Goal: Ask a question: Seek information or help from site administrators or community

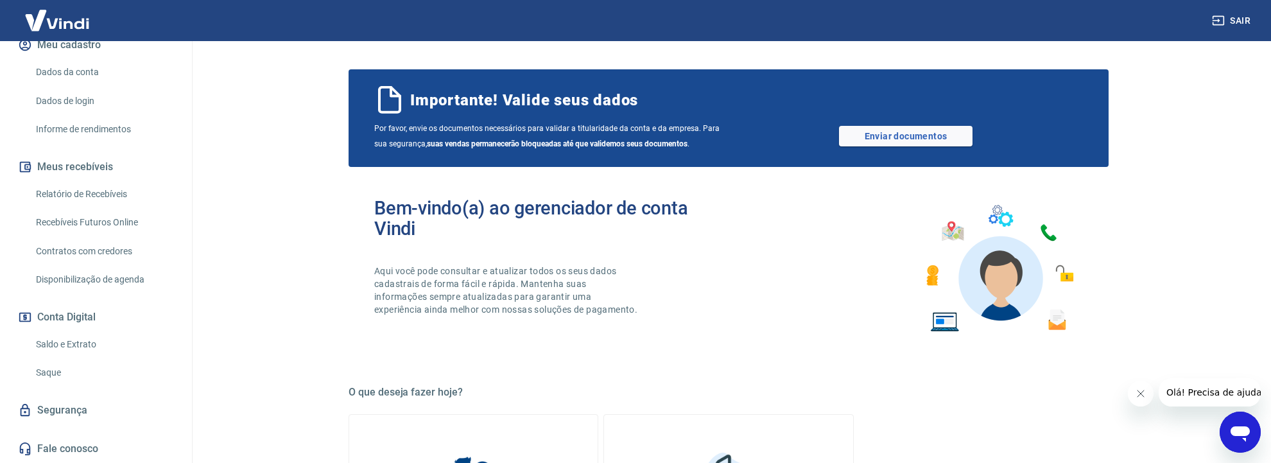
click at [1252, 438] on icon "Abrir janela de mensagens" at bounding box center [1240, 431] width 23 height 23
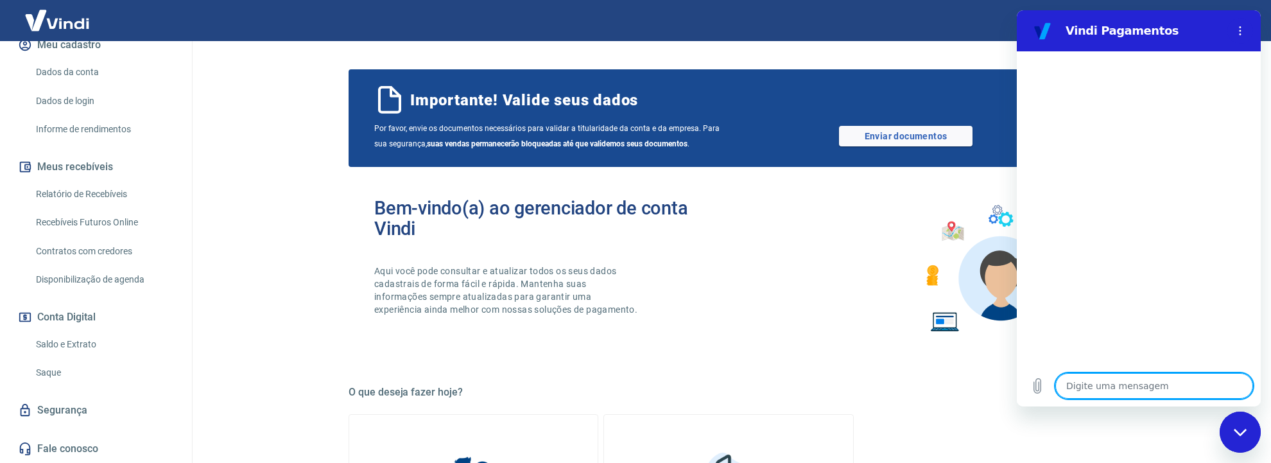
type textarea "b"
type textarea "x"
type textarea "bo"
type textarea "x"
type textarea "boa"
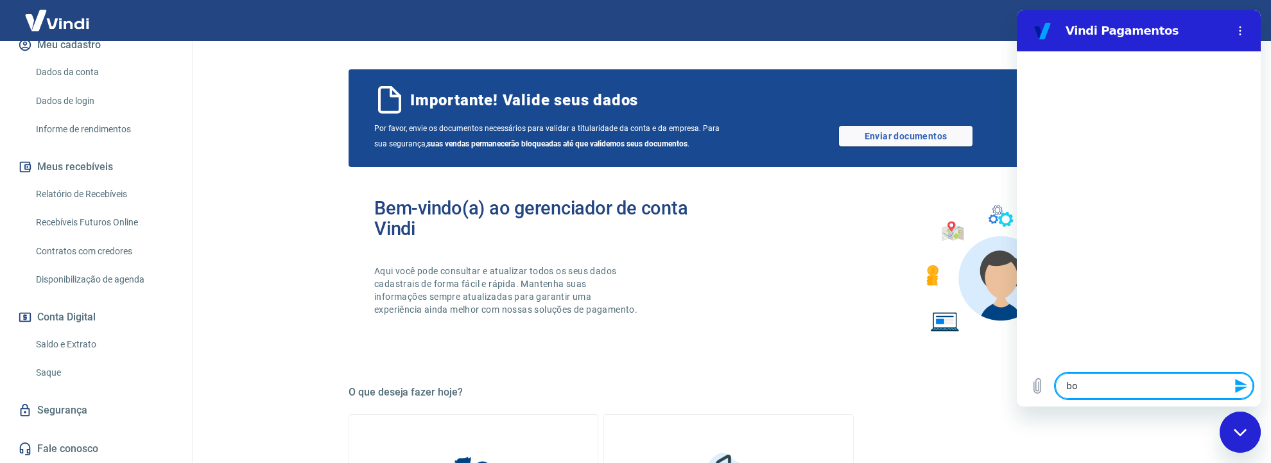
type textarea "x"
type textarea "boa"
type textarea "x"
type textarea "boa t"
type textarea "x"
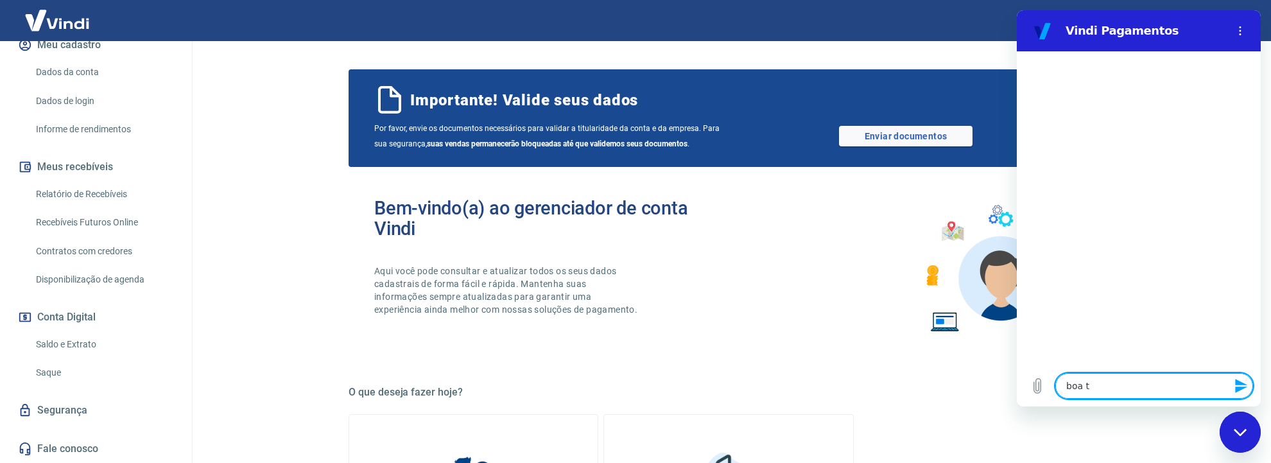
type textarea "boa ta"
type textarea "x"
type textarea "boa tar"
type textarea "x"
type textarea "boa tard"
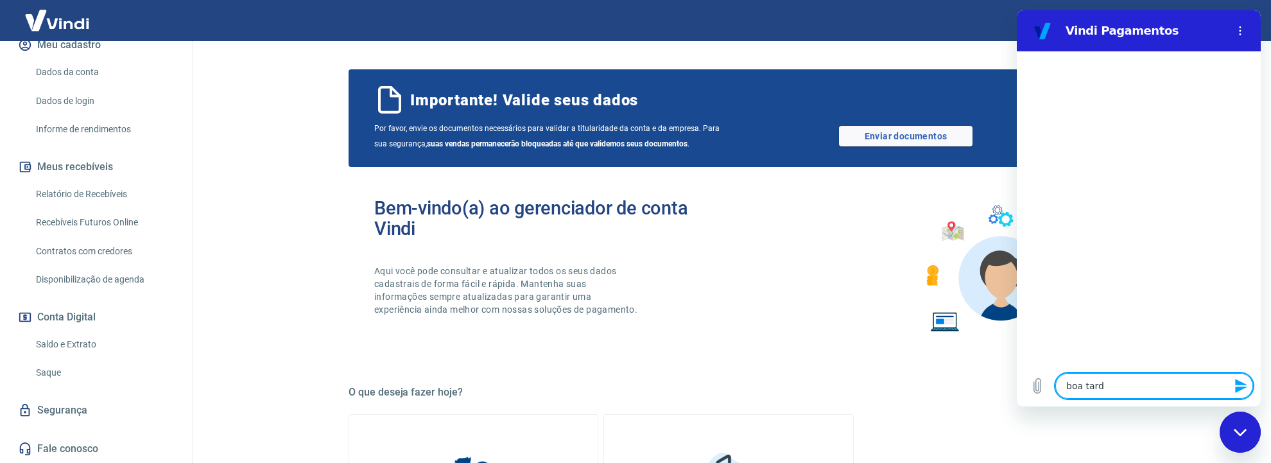
type textarea "x"
type textarea "boa tarde"
type textarea "x"
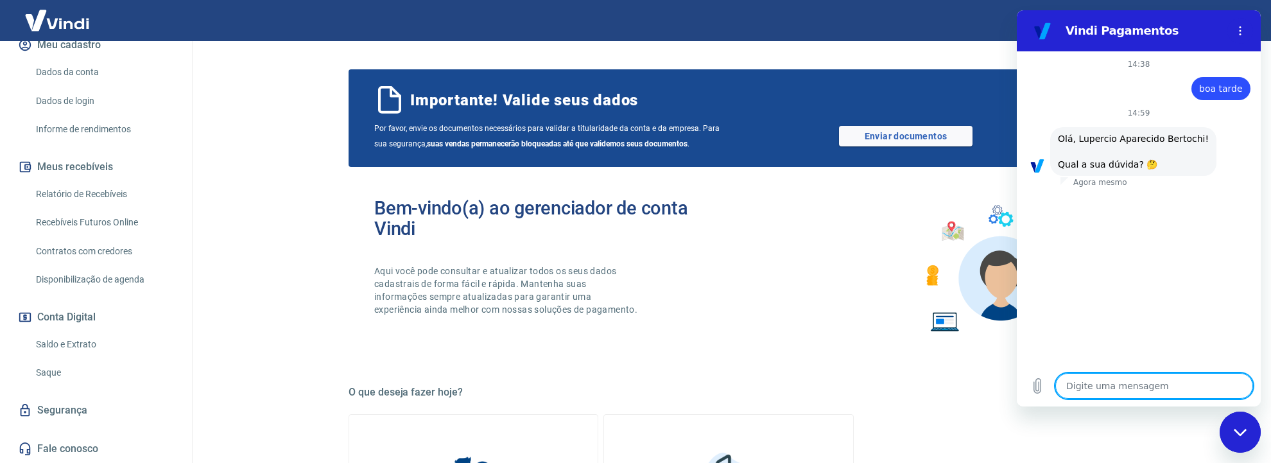
scroll to position [89, 0]
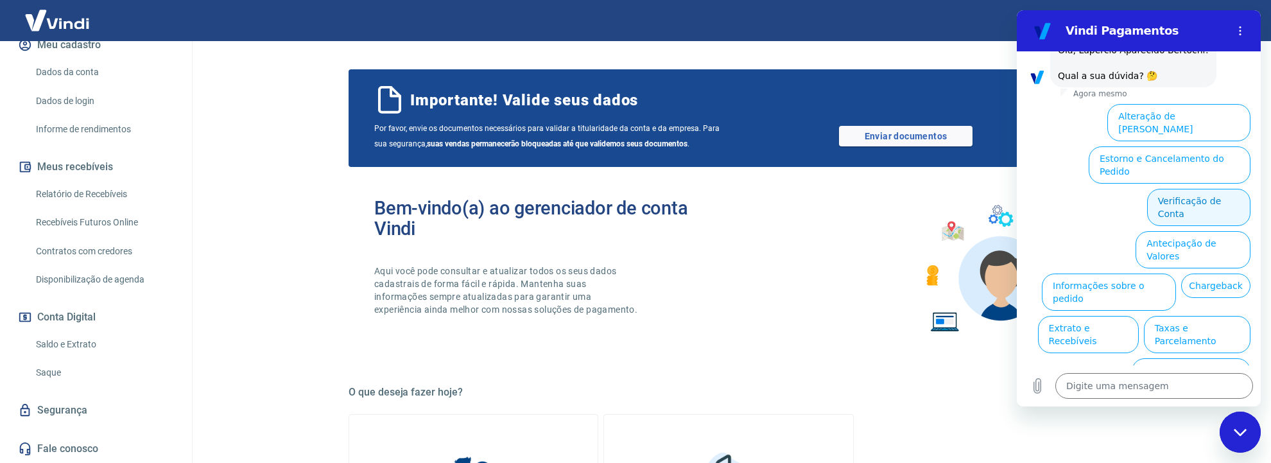
click at [1172, 189] on button "Verificação de Conta" at bounding box center [1198, 207] width 103 height 37
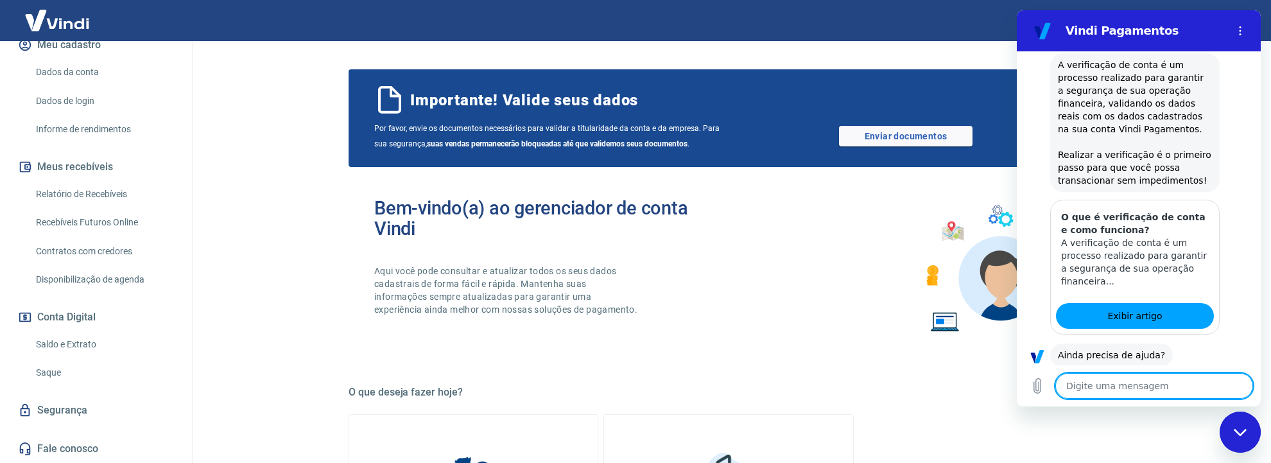
scroll to position [205, 0]
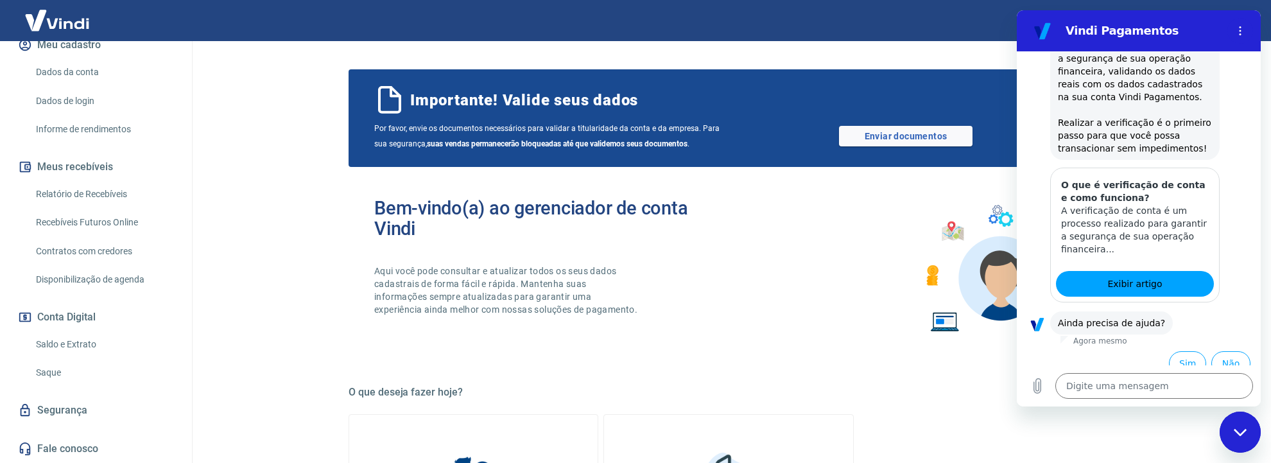
click at [1179, 363] on div "Sim Não" at bounding box center [1139, 362] width 244 height 32
click at [1179, 354] on button "Sim" at bounding box center [1187, 363] width 37 height 24
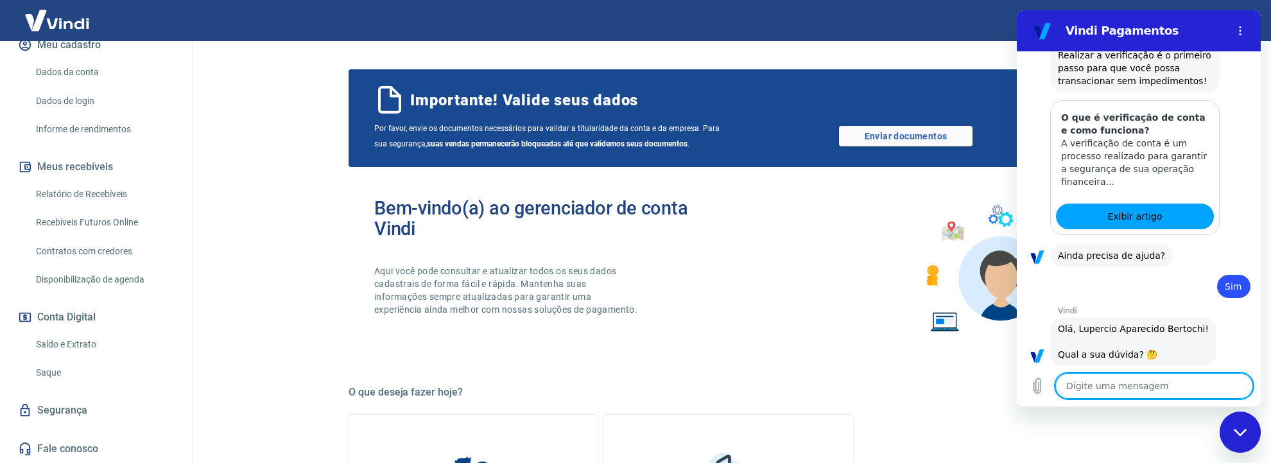
scroll to position [538, 0]
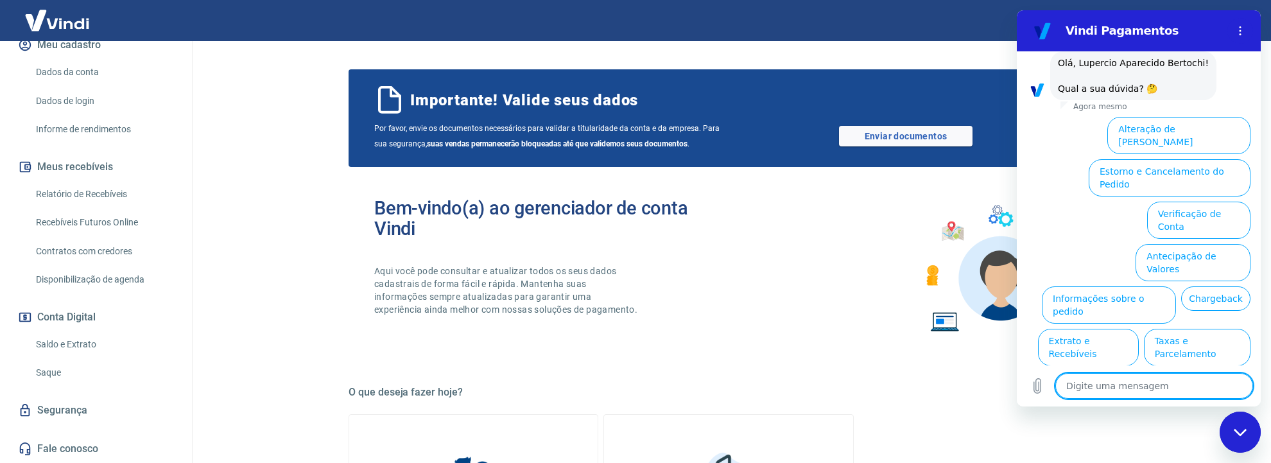
click at [1208, 413] on button "Assinaturas e Faturas Tray" at bounding box center [1189, 431] width 124 height 37
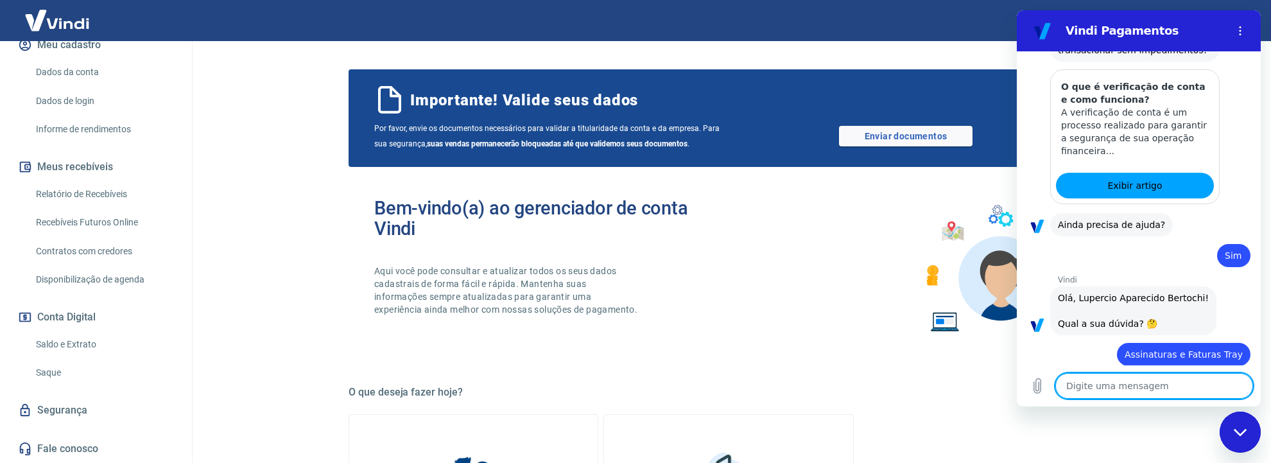
scroll to position [306, 0]
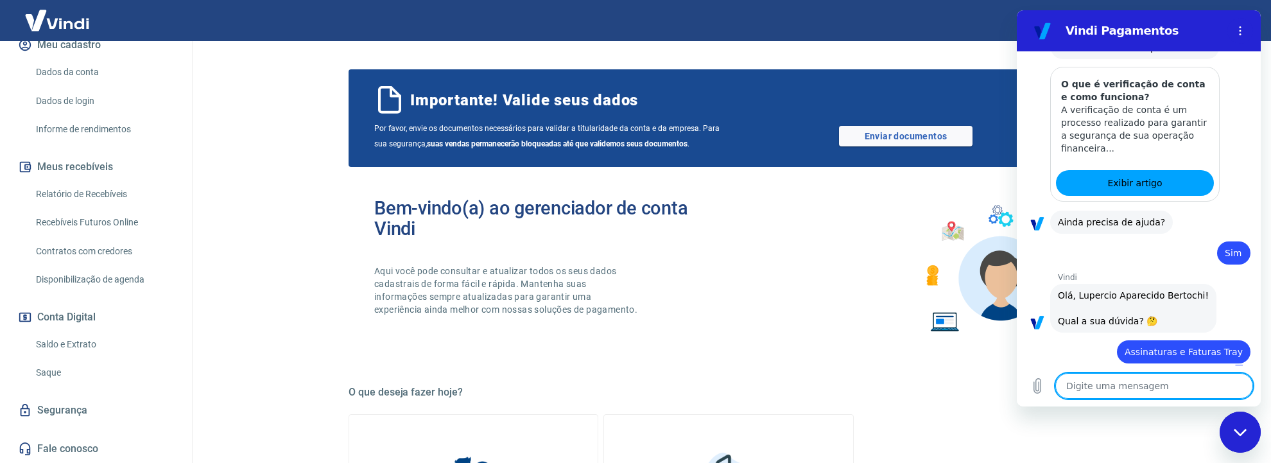
type textarea "x"
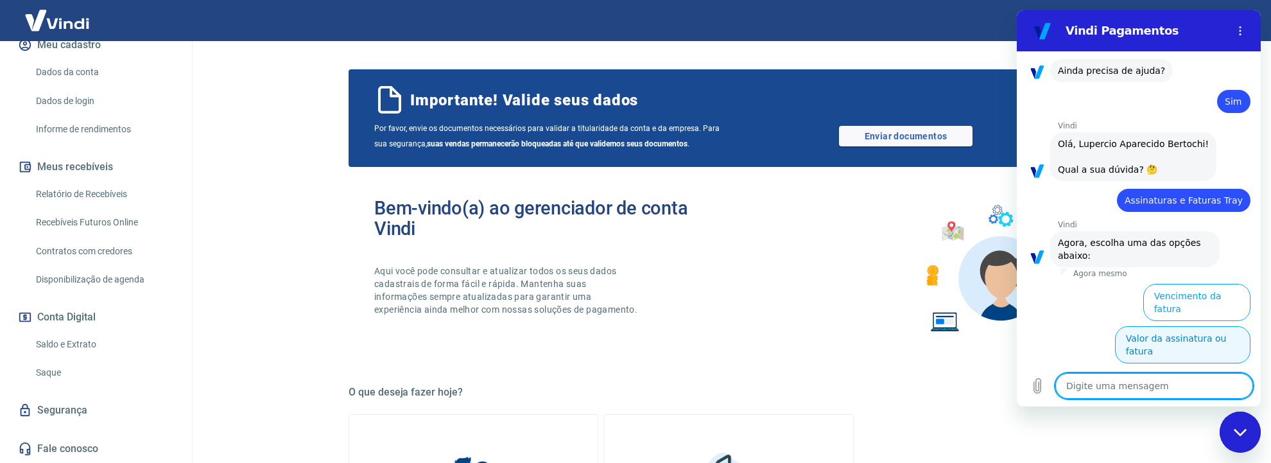
scroll to position [624, 0]
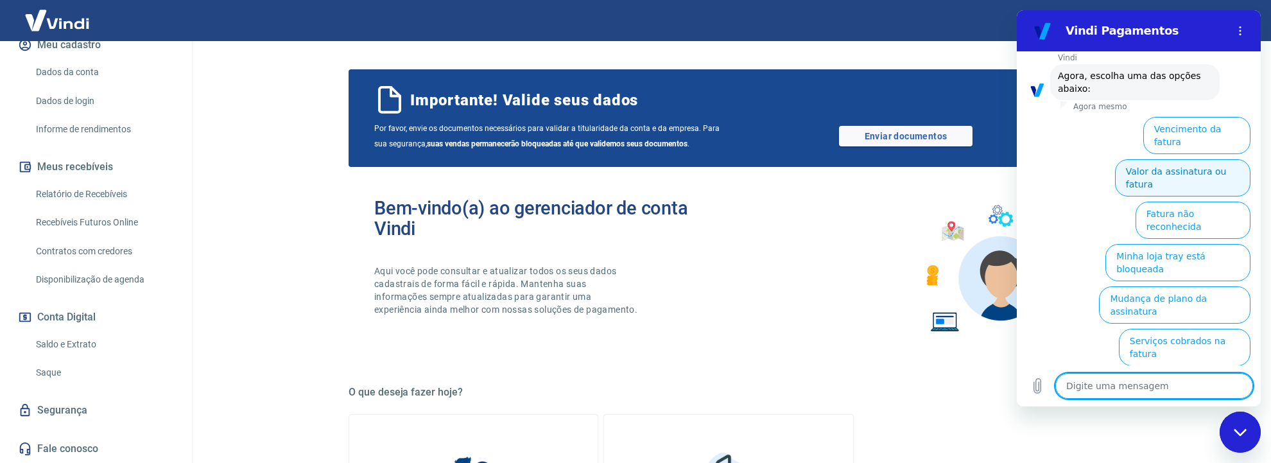
type textarea "n"
type textarea "x"
type textarea "ne"
type textarea "x"
type textarea "nen"
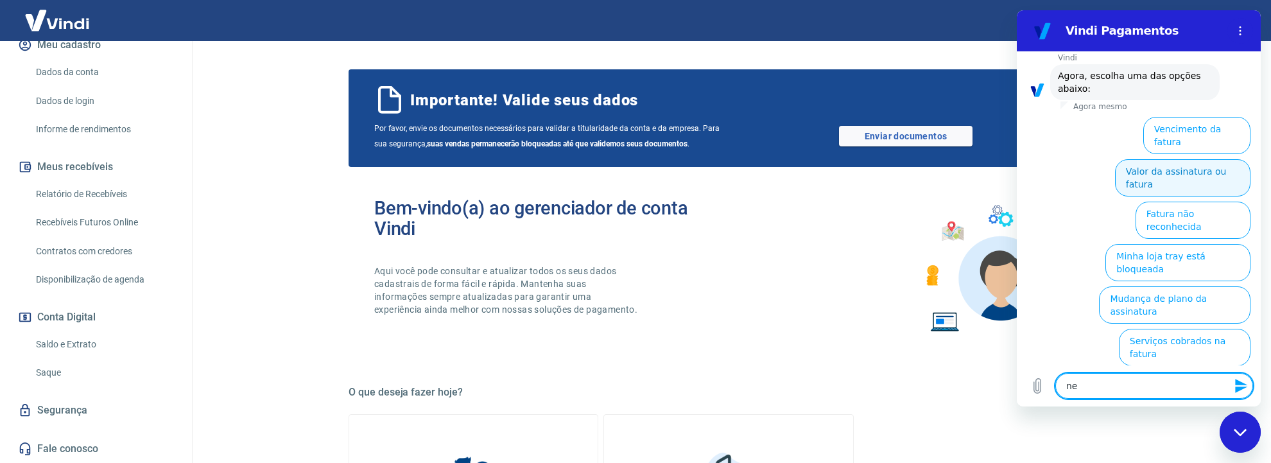
type textarea "x"
type textarea "nenh"
type textarea "x"
type textarea "nenhu"
type textarea "x"
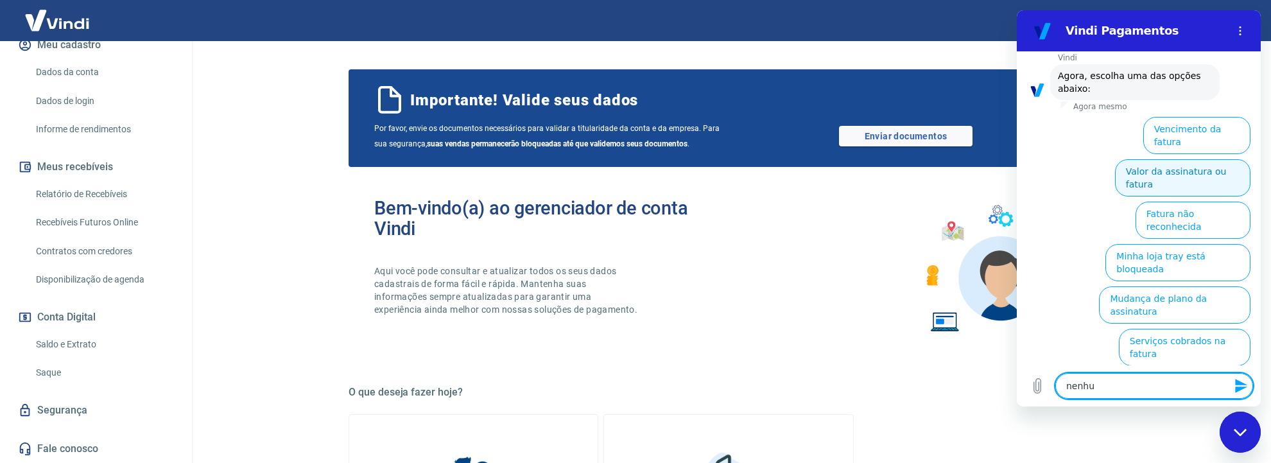
type textarea "nenhum"
type textarea "x"
type textarea "nenhuma"
type textarea "x"
type textarea "nenhuma"
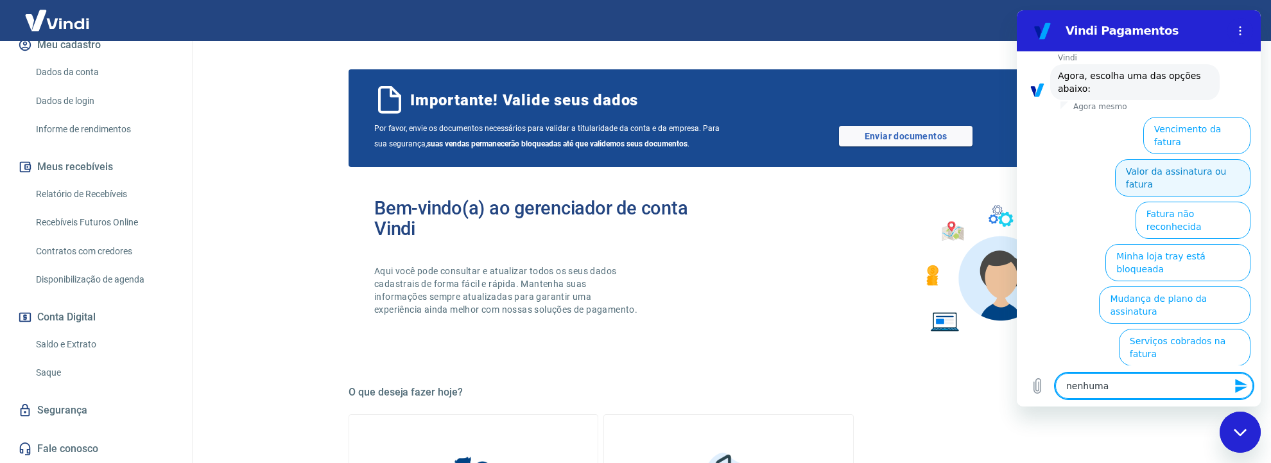
type textarea "x"
type textarea "nenhuma d"
type textarea "x"
type textarea "nenhuma de"
type textarea "x"
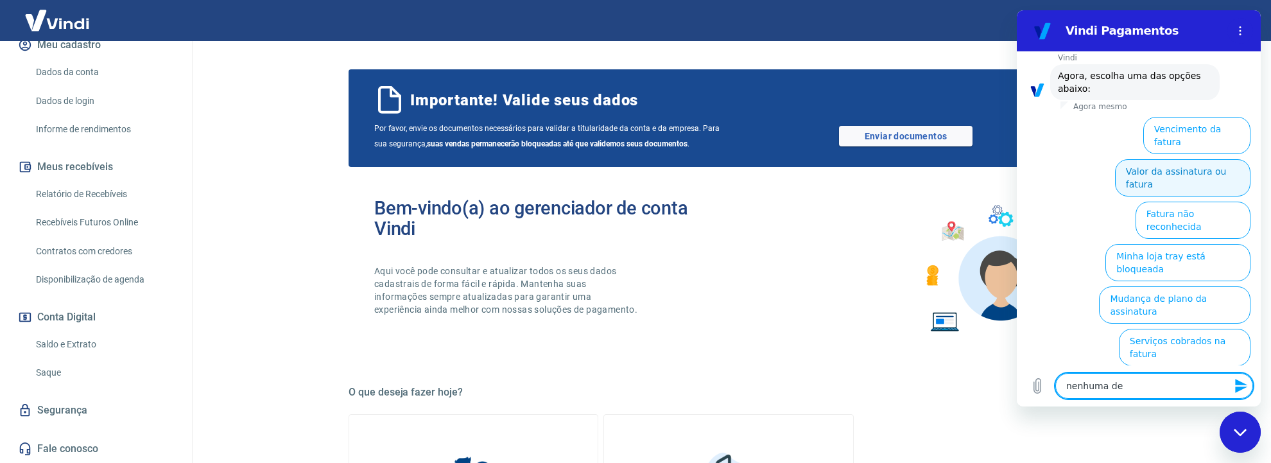
type textarea "nenhuma des"
type textarea "x"
type textarea "nenhuma dest"
type textarea "x"
type textarea "nenhuma desta"
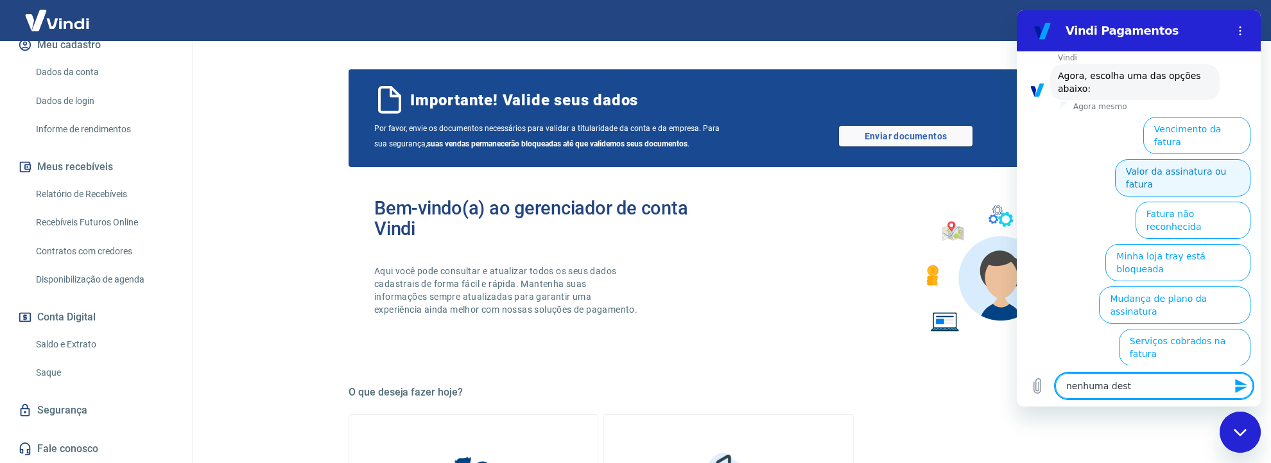
type textarea "x"
type textarea "nenhuma desta"
type textarea "x"
type textarea "nenhuma desta o"
type textarea "x"
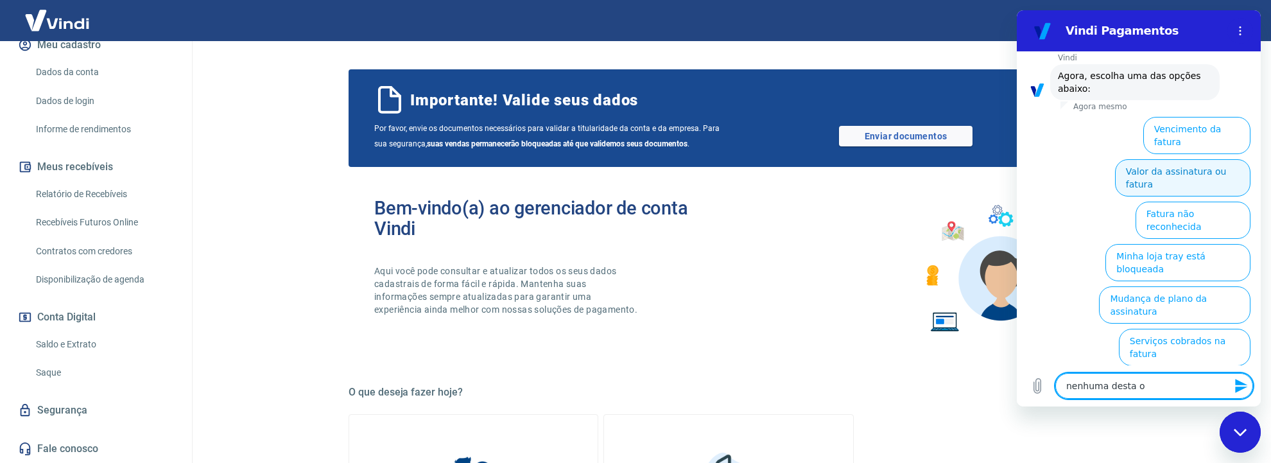
type textarea "nenhuma desta op"
type textarea "x"
type textarea "nenhuma desta opç"
type textarea "x"
type textarea "nenhuma desta opço"
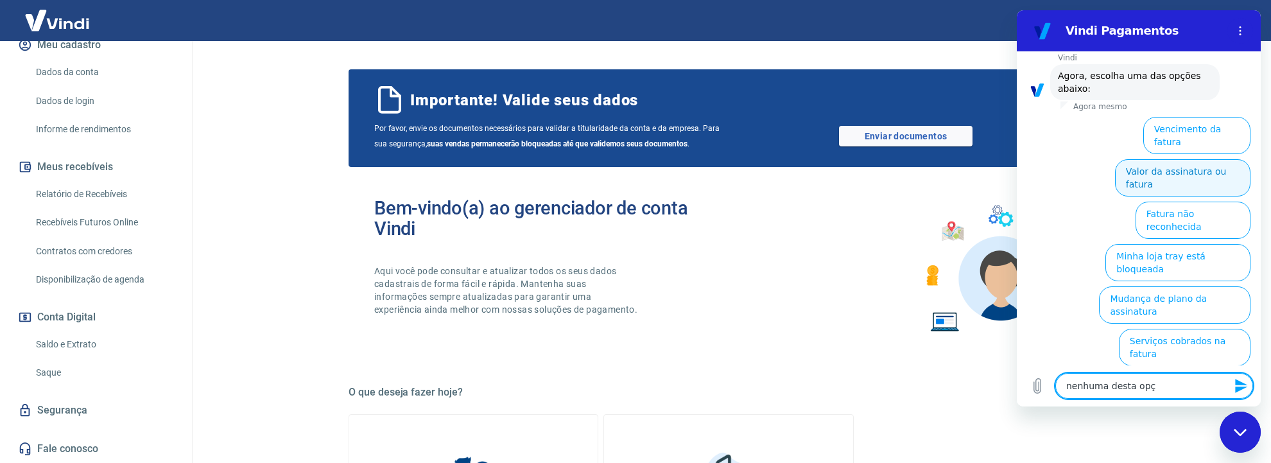
type textarea "x"
type textarea "nenhuma desta opçoe"
type textarea "x"
type textarea "nenhuma desta opçoes"
type textarea "x"
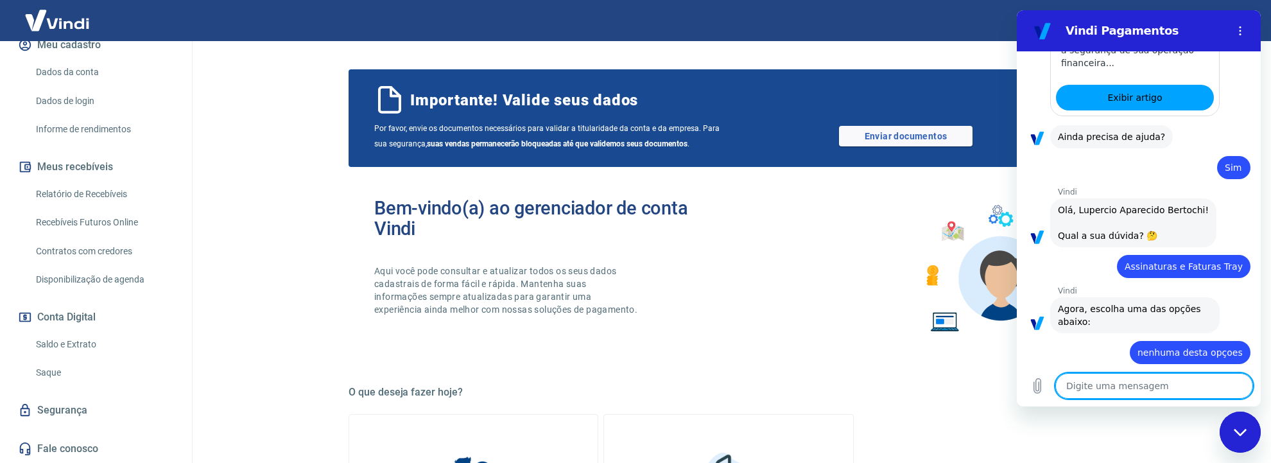
type textarea "x"
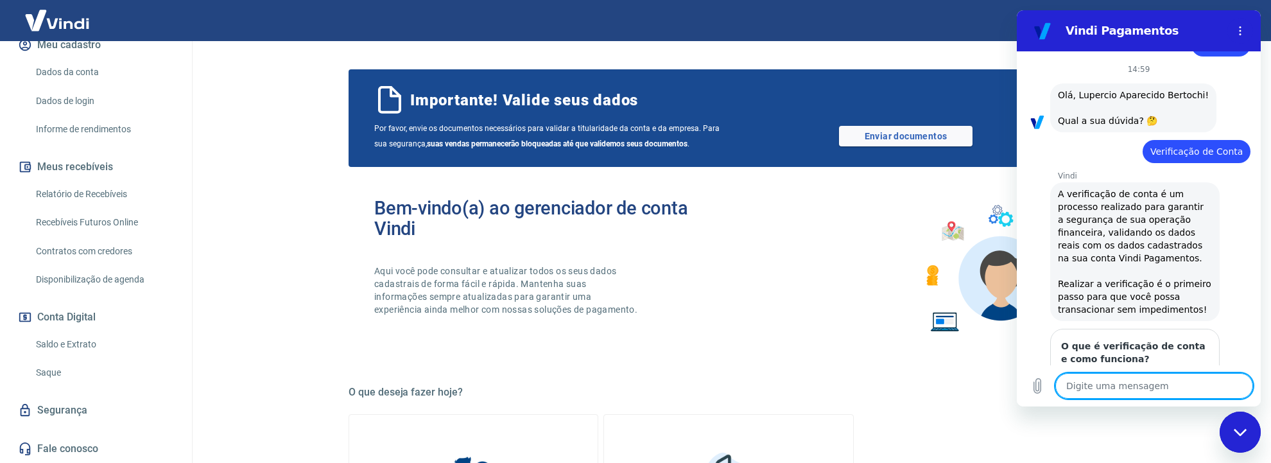
scroll to position [460, 0]
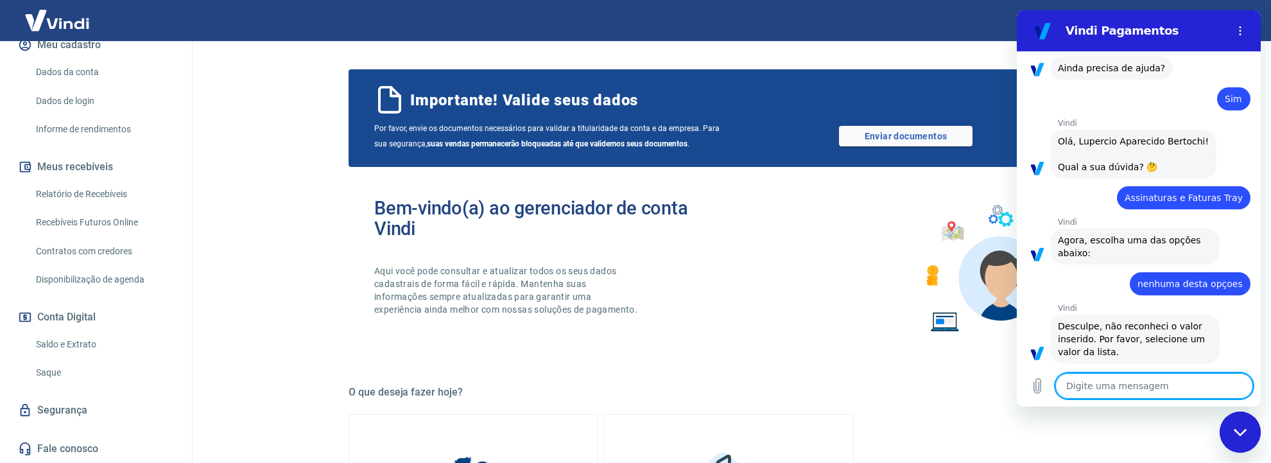
type textarea "?"
type textarea "x"
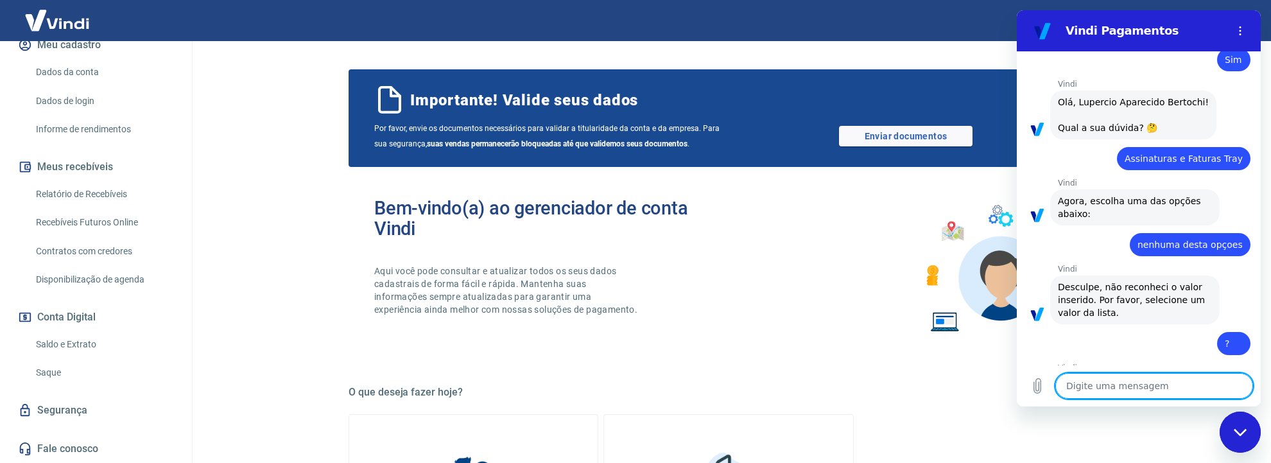
scroll to position [558, 0]
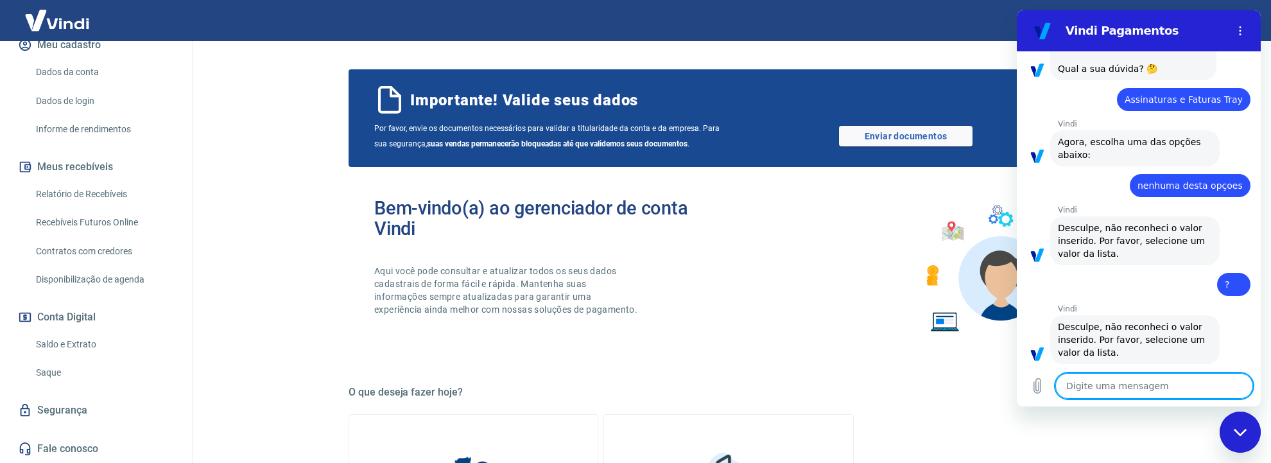
click at [1135, 389] on textarea at bounding box center [1154, 386] width 198 height 26
click at [1035, 344] on figure at bounding box center [1037, 353] width 21 height 21
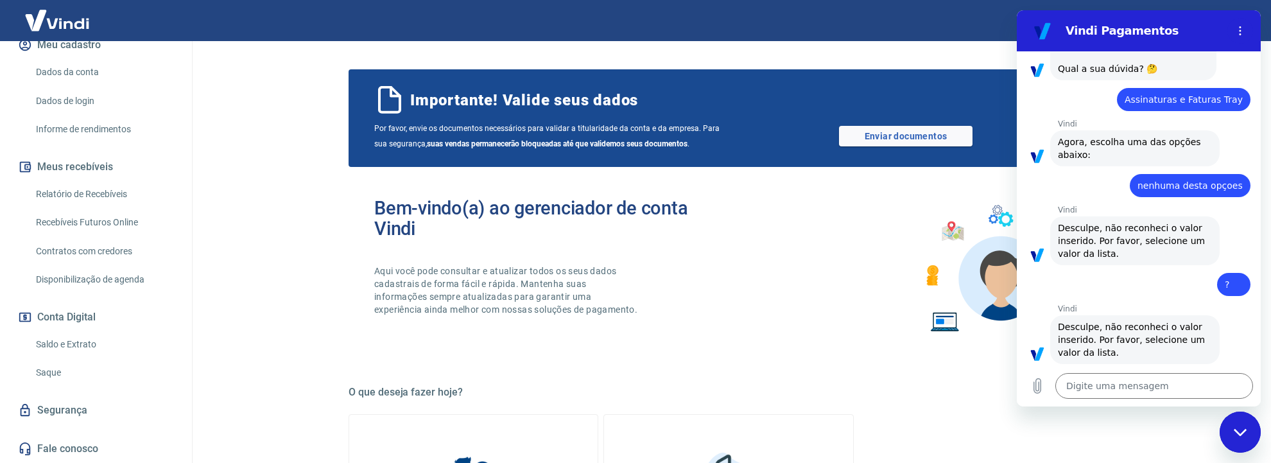
click at [1241, 433] on icon "Fechar janela de mensagens" at bounding box center [1239, 431] width 13 height 7
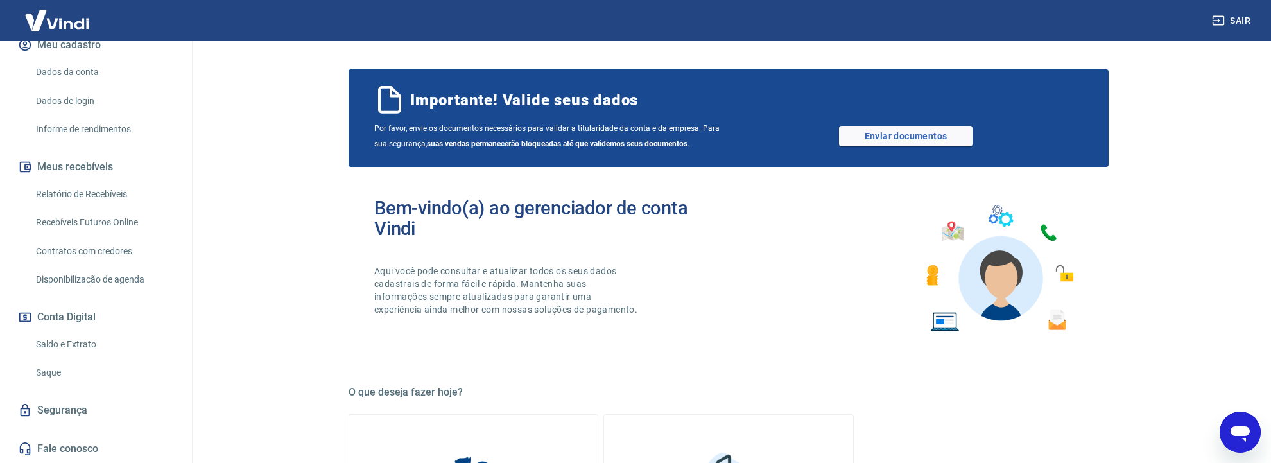
scroll to position [532, 0]
click at [1241, 433] on icon "Abrir janela de mensagens" at bounding box center [1240, 433] width 19 height 15
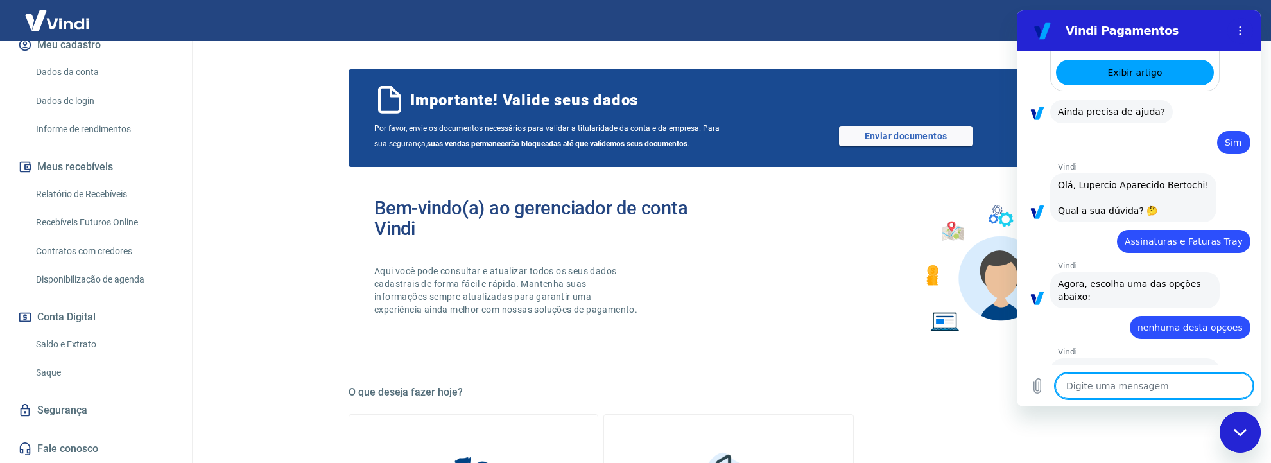
scroll to position [558, 0]
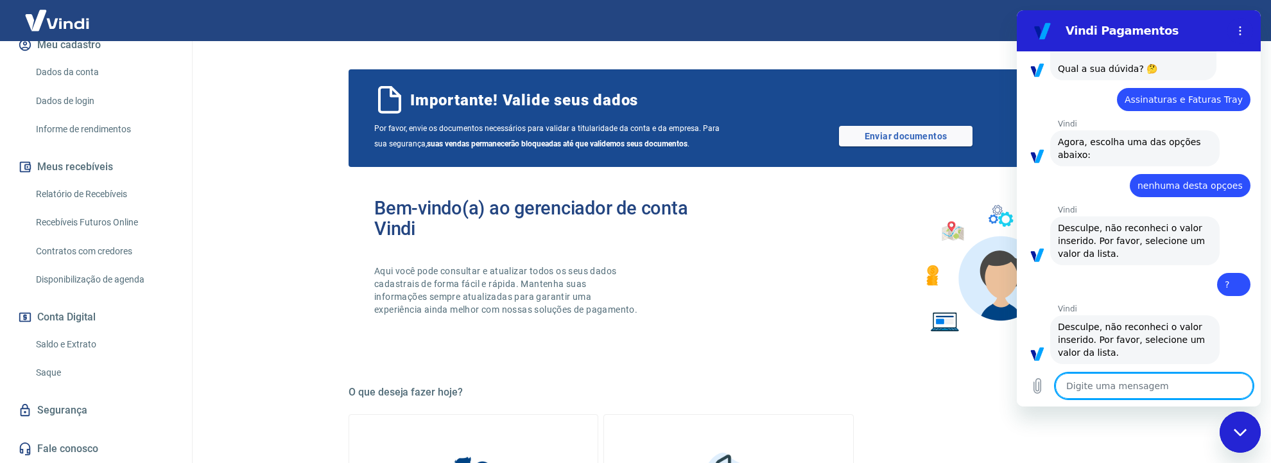
type textarea "x"
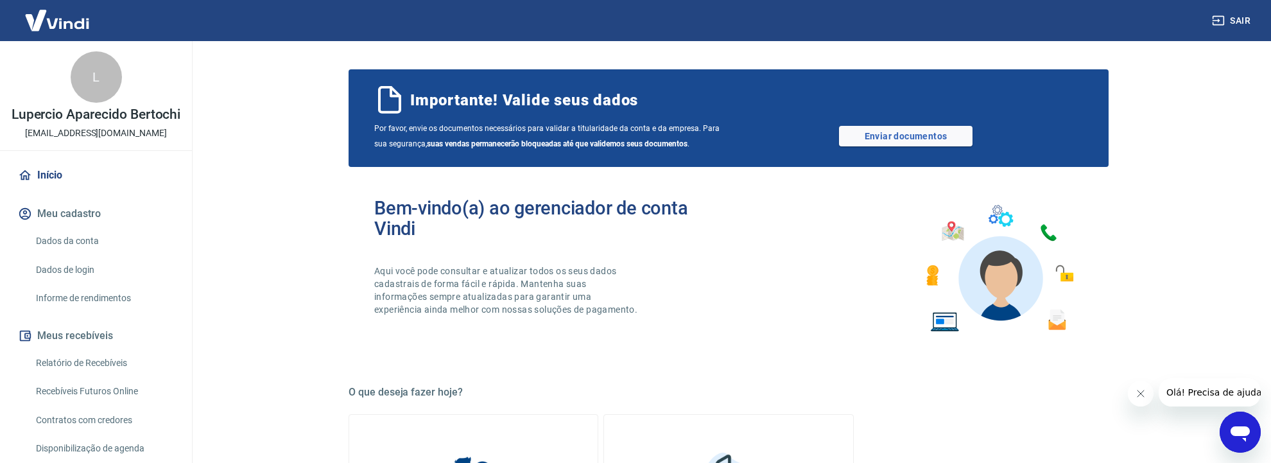
scroll to position [67, 0]
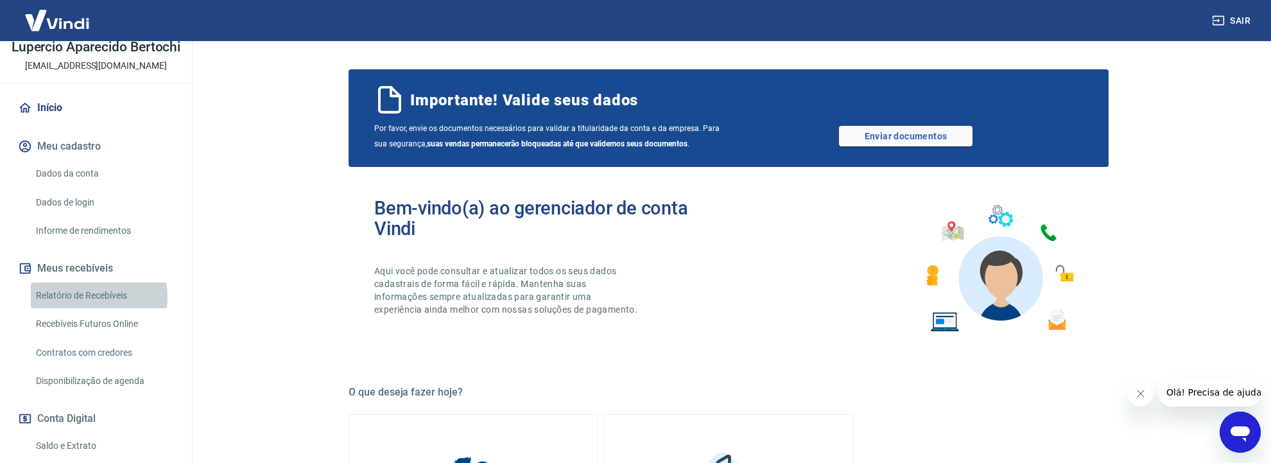
click at [88, 309] on link "Relatório de Recebíveis" at bounding box center [104, 295] width 146 height 26
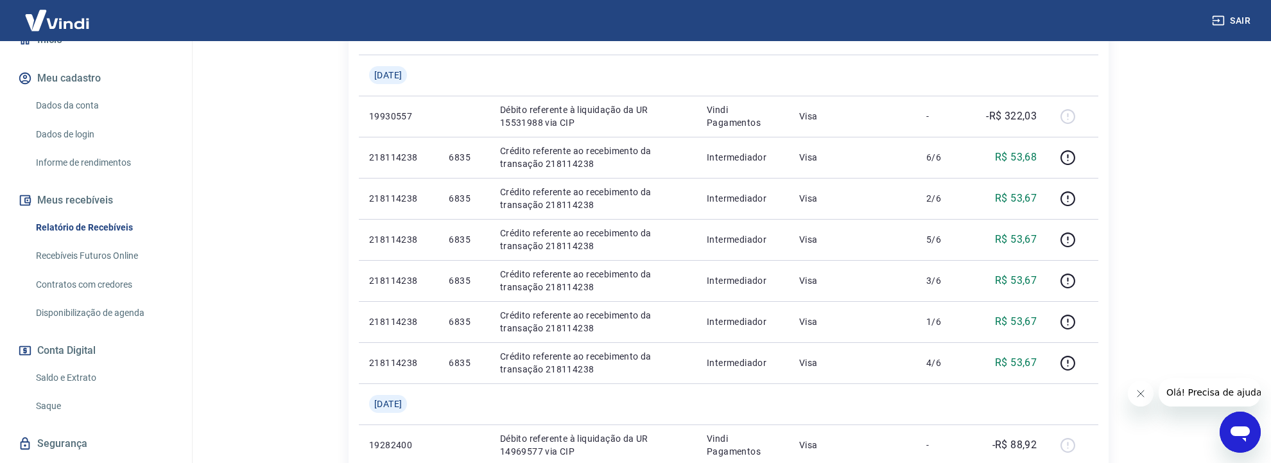
scroll to position [182, 0]
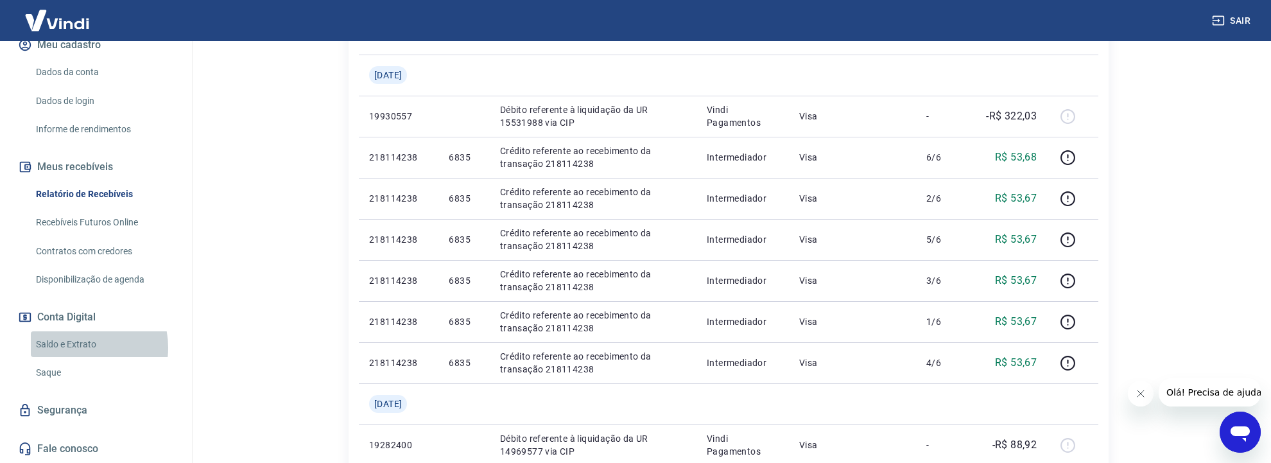
click at [74, 348] on link "Saldo e Extrato" at bounding box center [104, 344] width 146 height 26
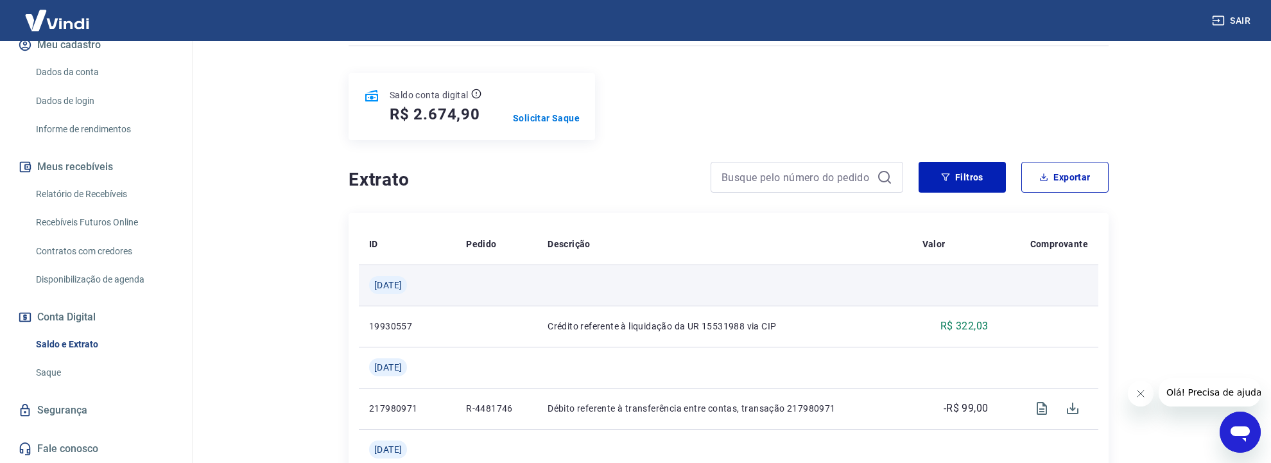
scroll to position [271, 0]
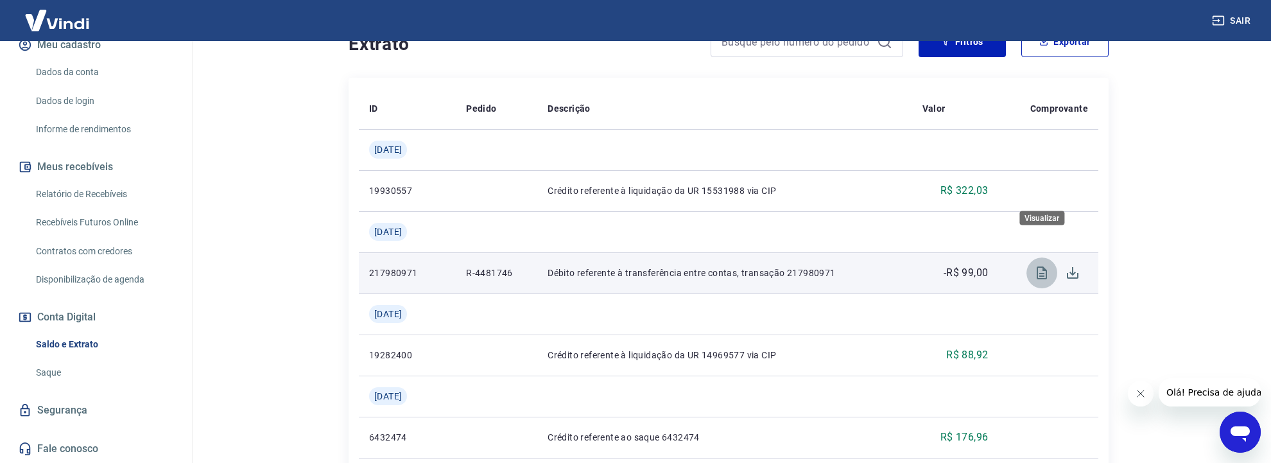
click at [1038, 266] on icon "Visualizar" at bounding box center [1042, 272] width 10 height 13
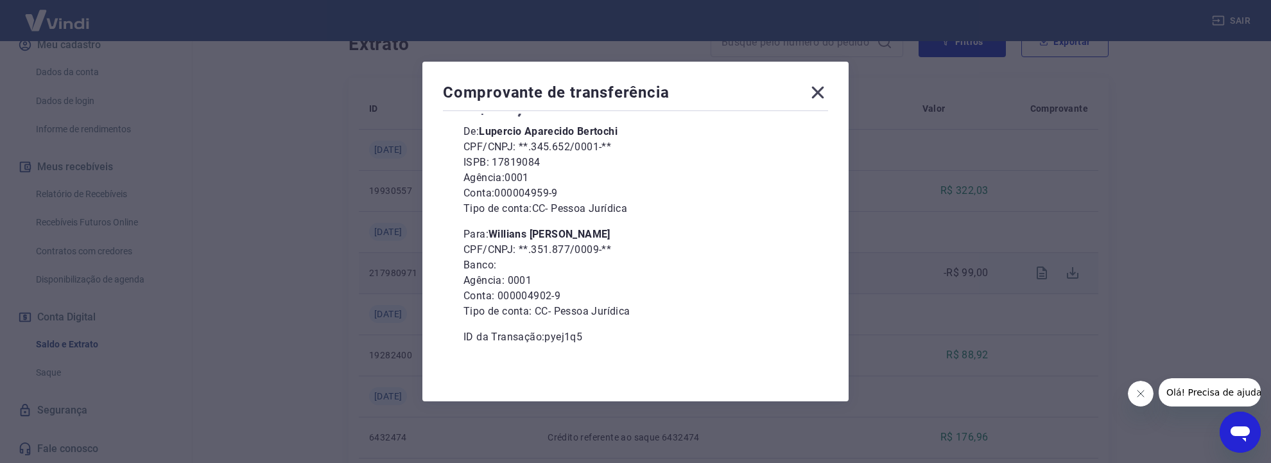
scroll to position [406, 0]
click at [820, 94] on icon at bounding box center [818, 92] width 21 height 21
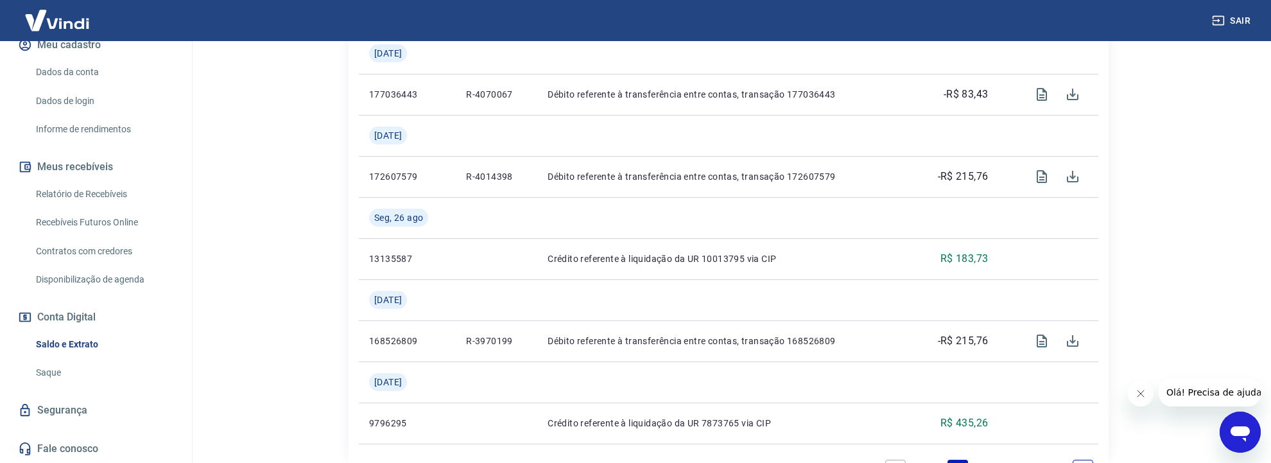
scroll to position [1638, 0]
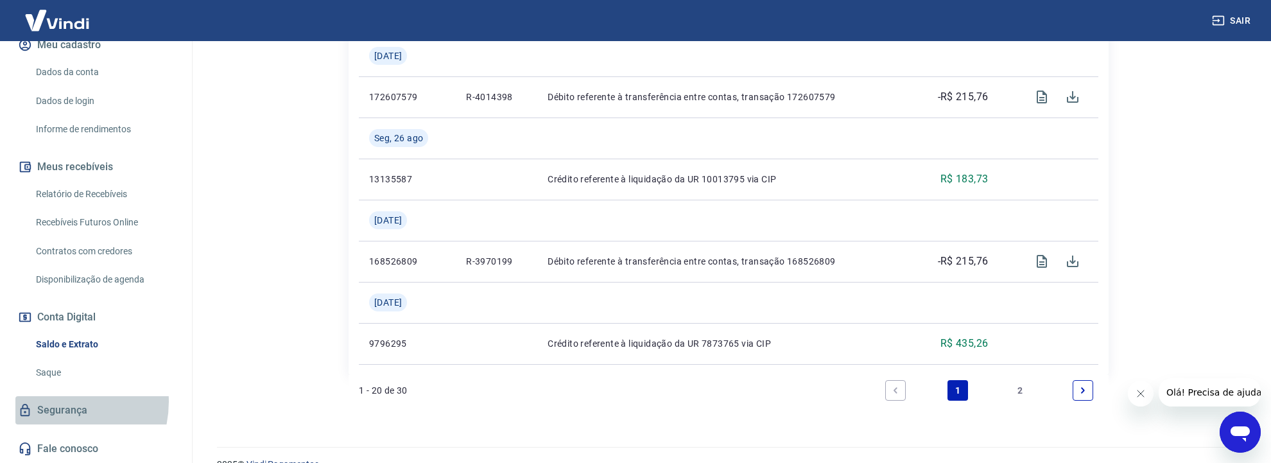
click at [53, 402] on link "Segurança" at bounding box center [95, 410] width 161 height 28
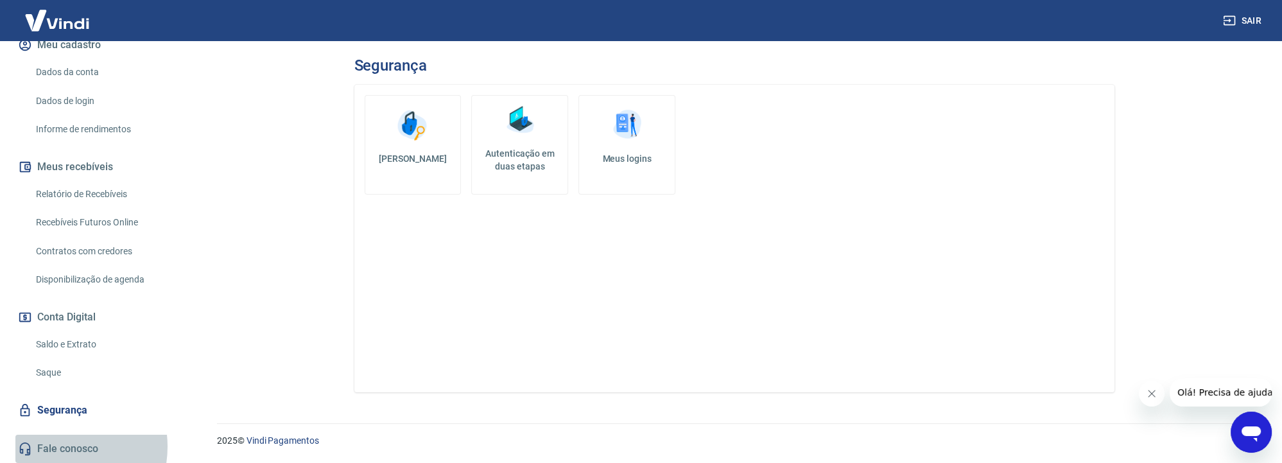
click at [56, 447] on link "Fale conosco" at bounding box center [95, 449] width 161 height 28
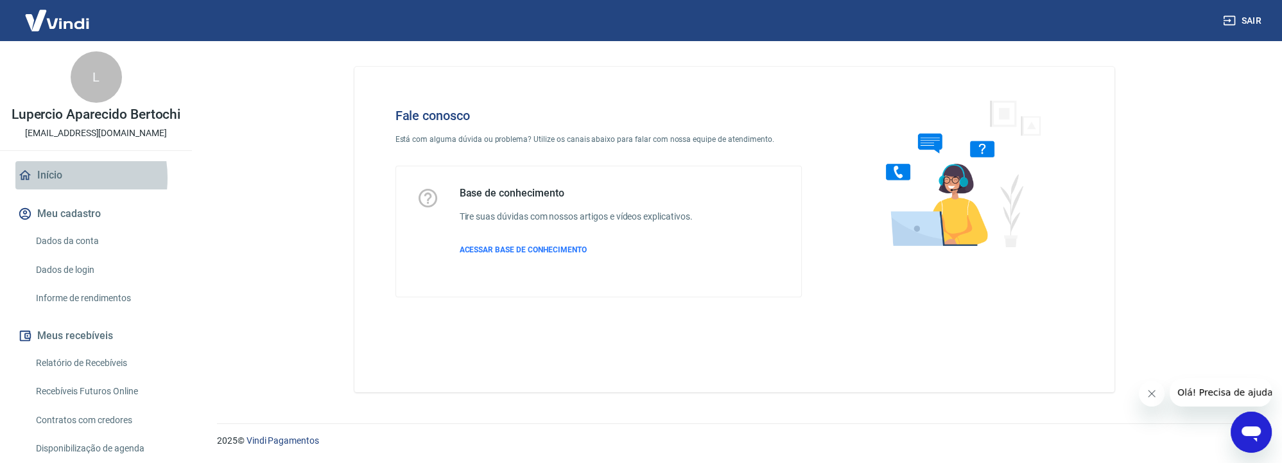
click at [48, 189] on link "Início" at bounding box center [95, 175] width 161 height 28
